Goal: Task Accomplishment & Management: Manage account settings

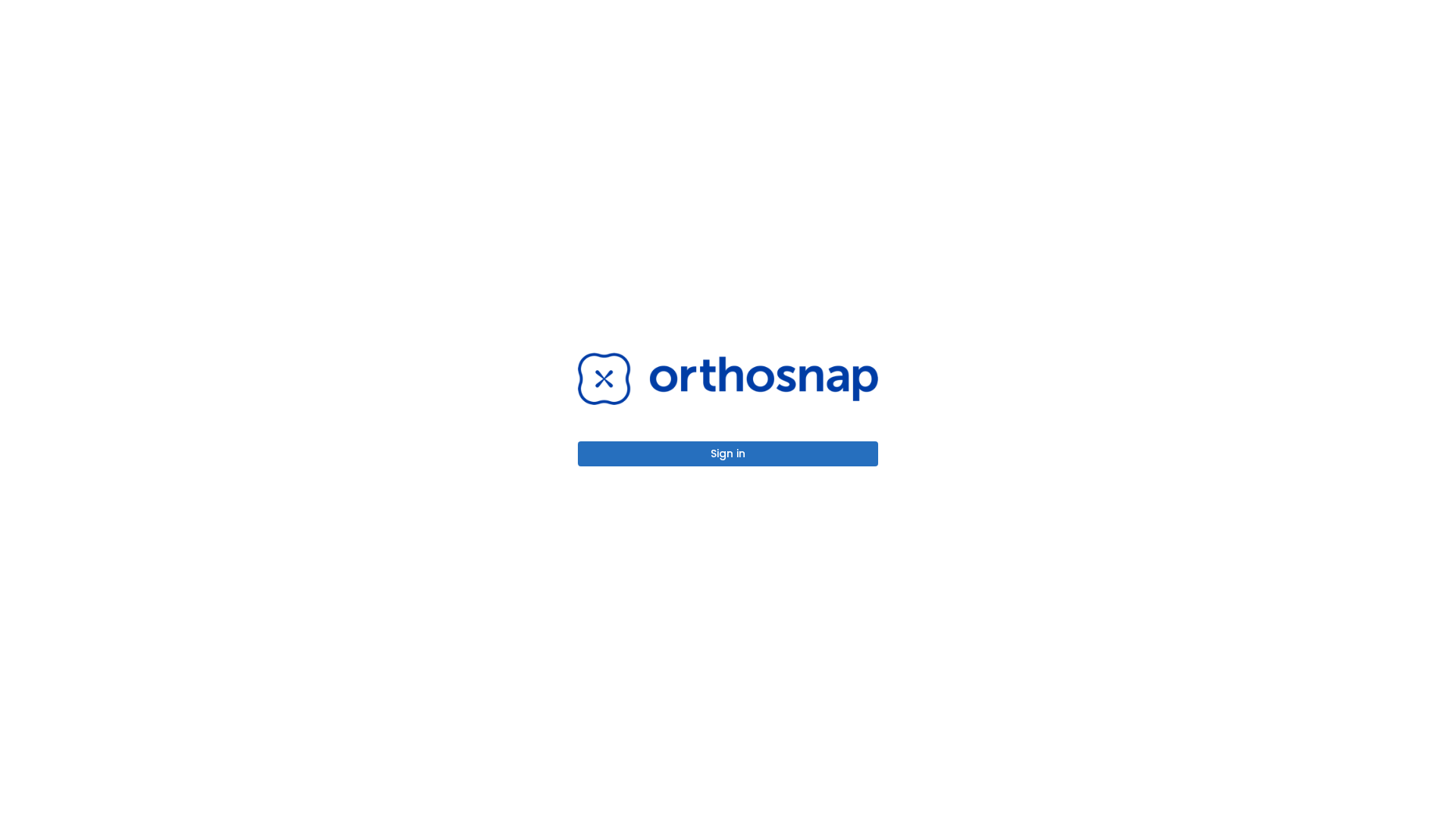
click at [728, 453] on button "Sign in" at bounding box center [727, 454] width 300 height 25
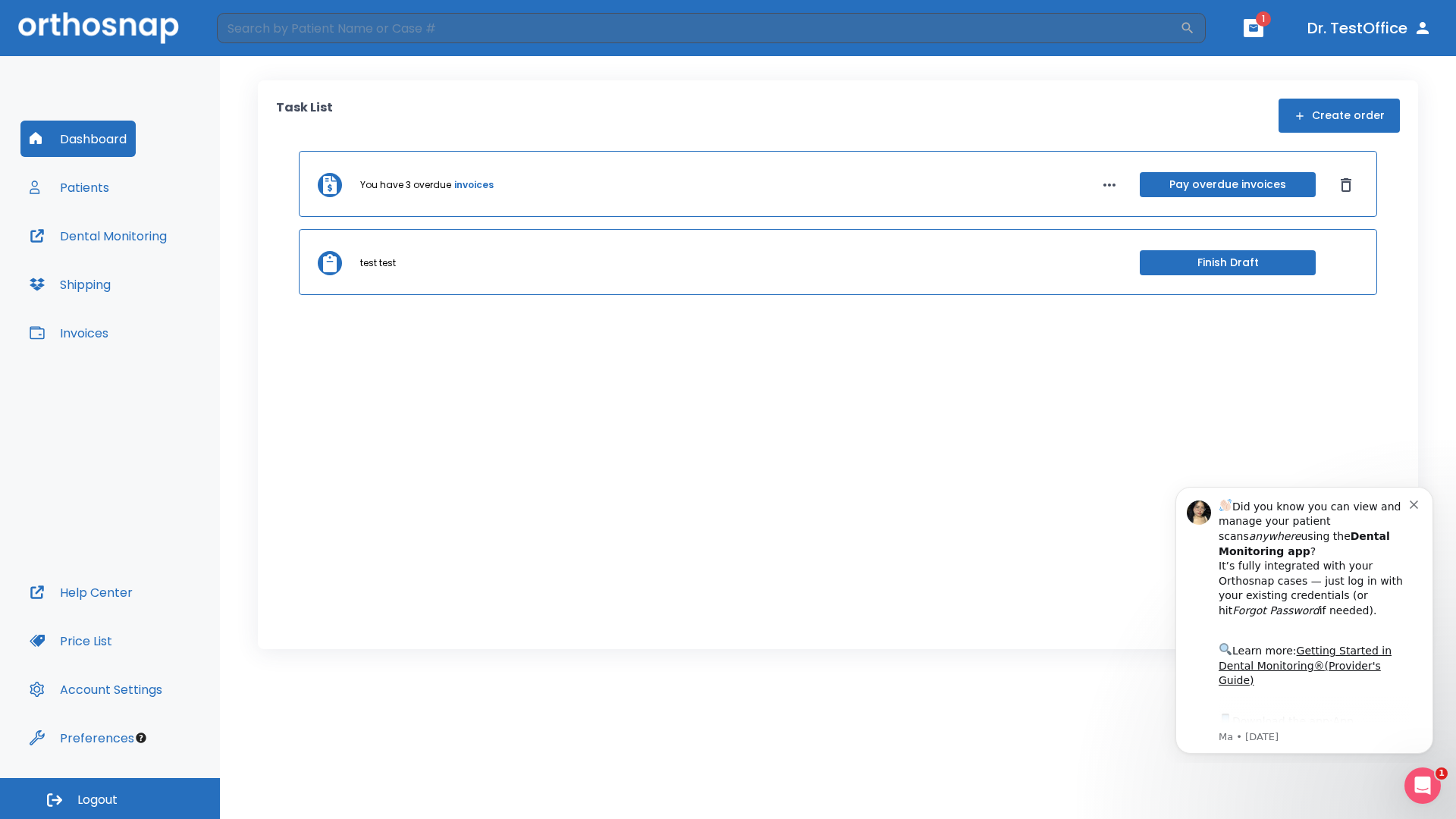
click at [110, 798] on span "Logout" at bounding box center [97, 799] width 40 height 17
